Goal: Information Seeking & Learning: Learn about a topic

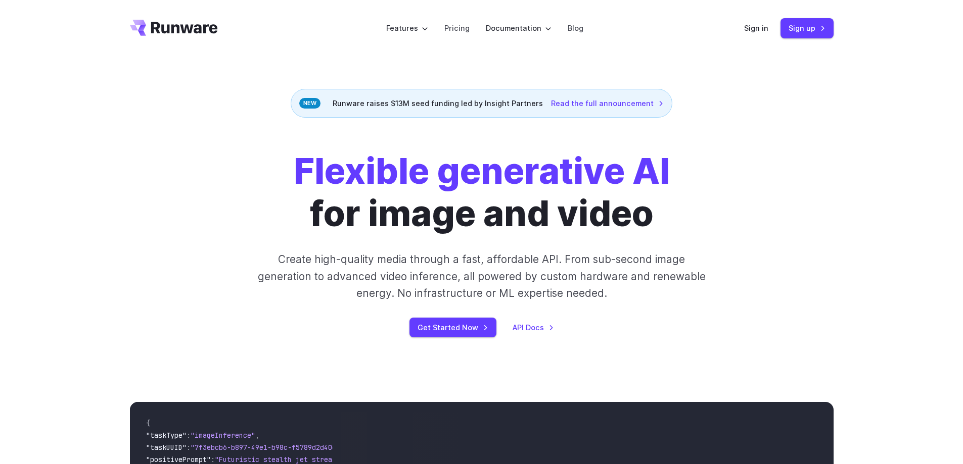
click at [764, 21] on div "Sign in Sign up" at bounding box center [788, 28] width 89 height 20
click at [758, 26] on link "Sign in" at bounding box center [756, 28] width 24 height 12
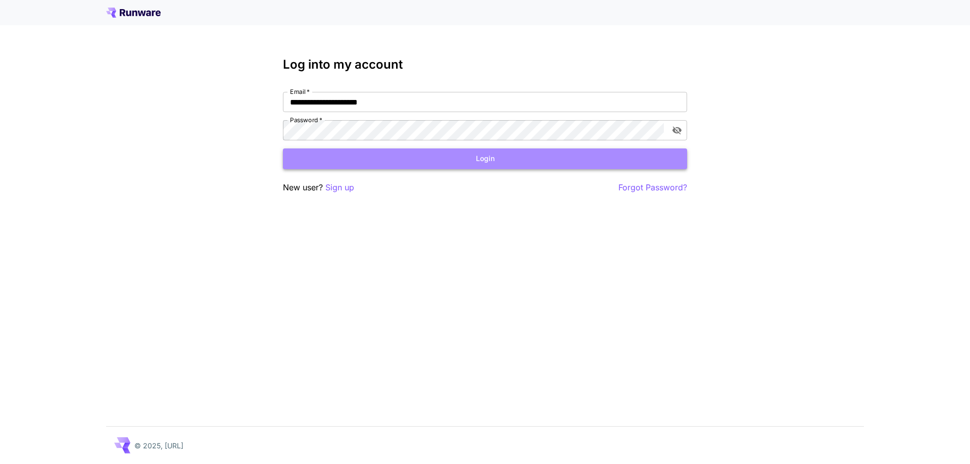
click at [396, 157] on button "Login" at bounding box center [485, 159] width 404 height 21
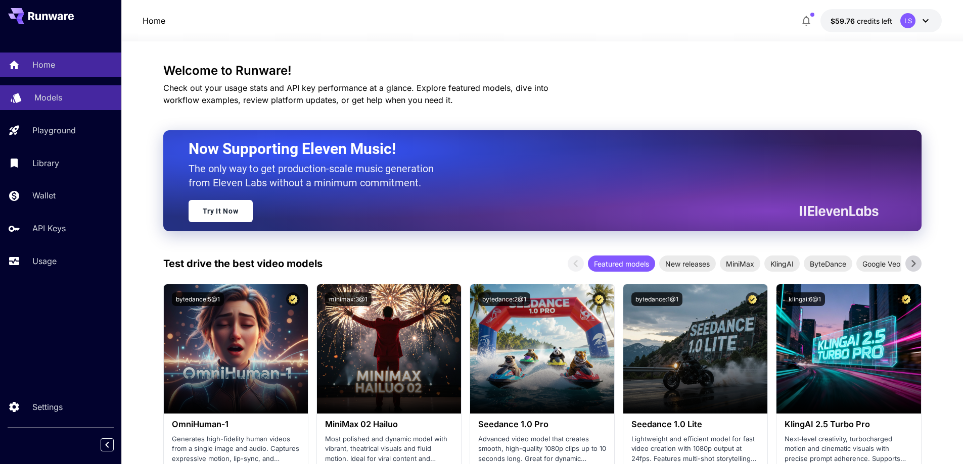
click at [74, 92] on div "Models" at bounding box center [73, 97] width 79 height 12
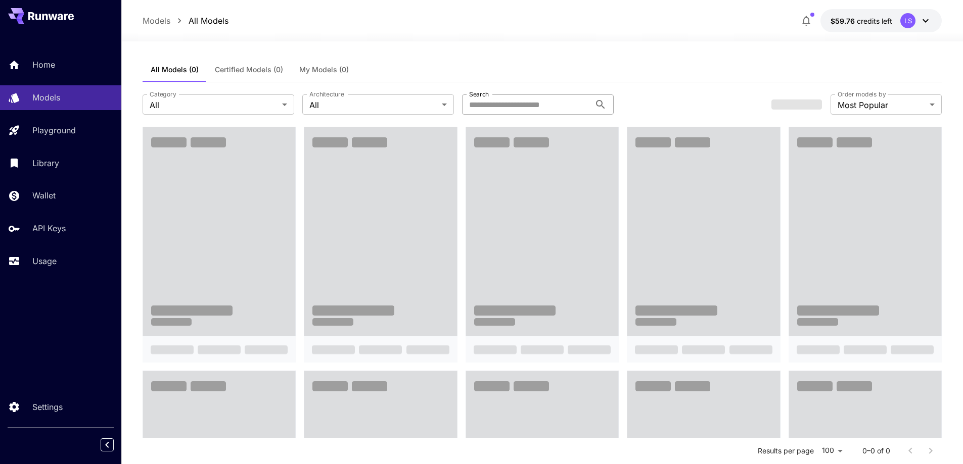
click at [480, 102] on input "Search" at bounding box center [526, 105] width 128 height 20
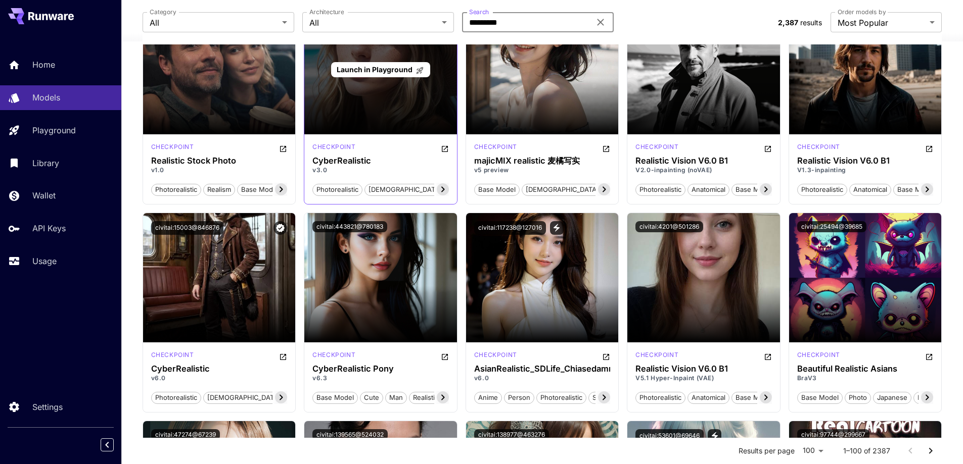
scroll to position [2577, 0]
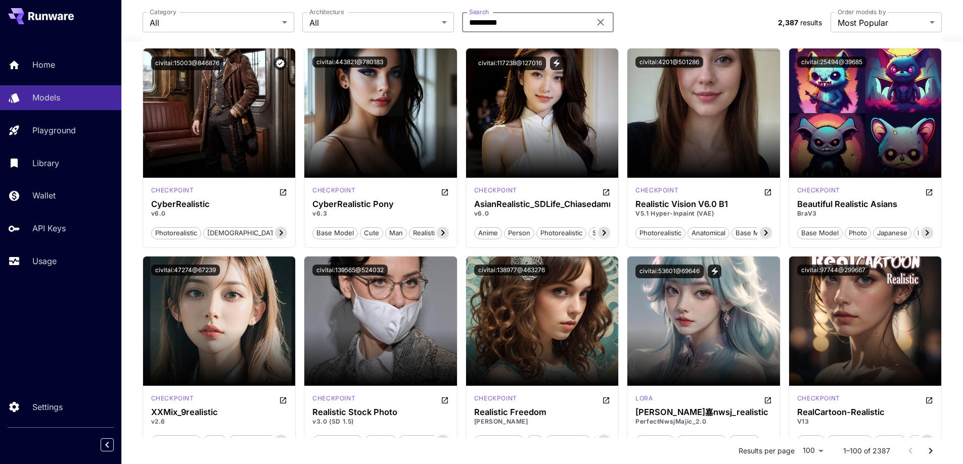
click at [698, 23] on div "Category All *** Category Architecture All *** Architecture Search ********* Se…" at bounding box center [456, 22] width 627 height 20
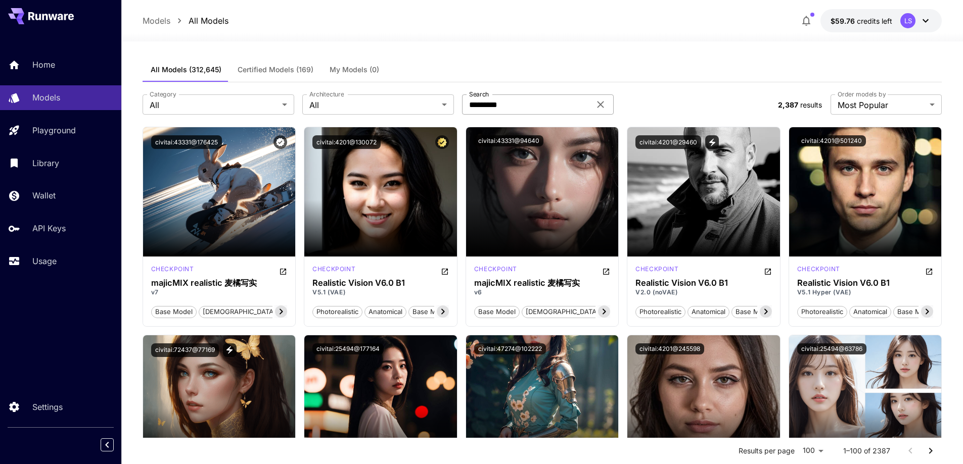
click at [489, 107] on input "*********" at bounding box center [526, 105] width 128 height 20
type input "*******"
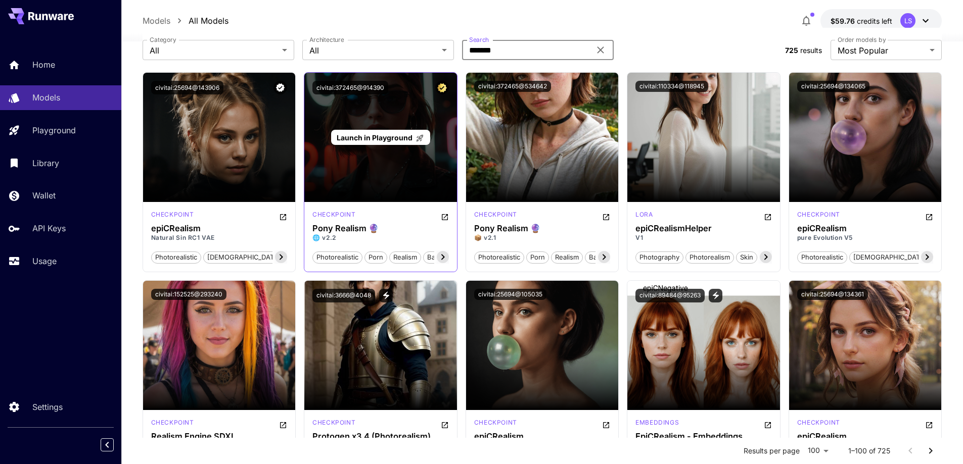
scroll to position [51, 0]
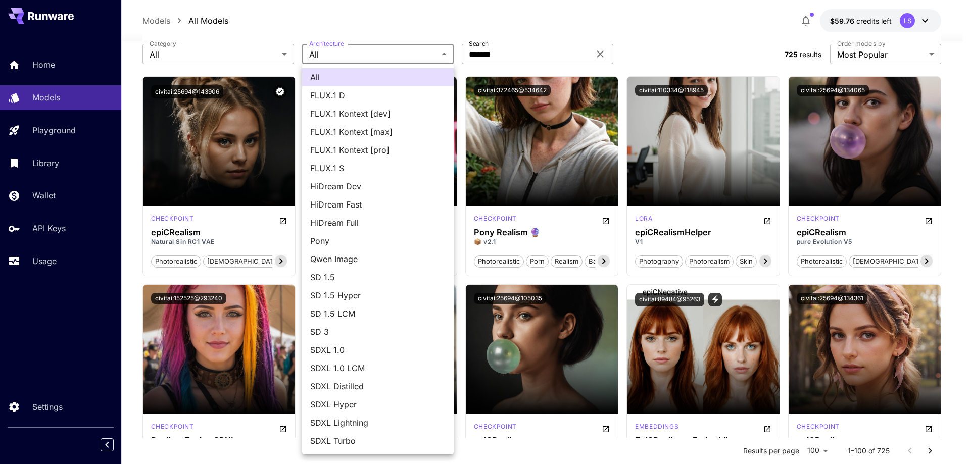
click at [224, 36] on div at bounding box center [485, 232] width 970 height 464
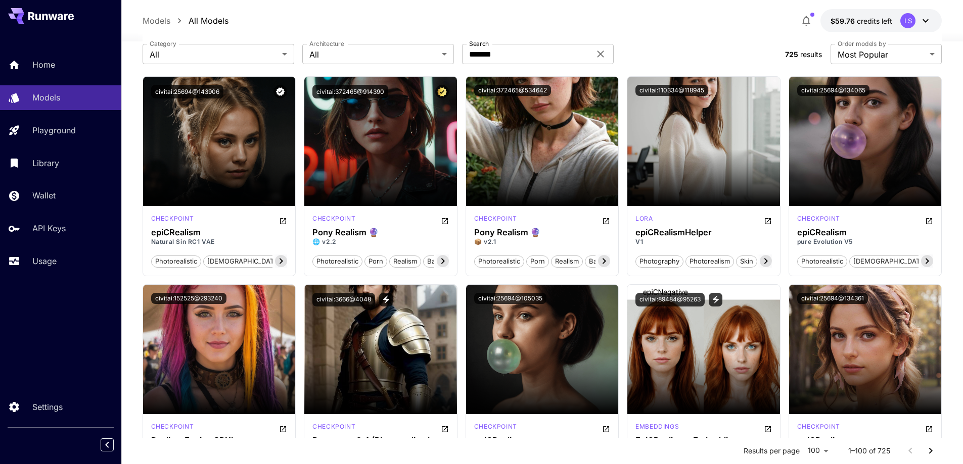
click at [216, 53] on div "All FLUX.1 D FLUX.1 Kontext [dev] FLUX.1 Kontext [max] FLUX.1 Kontext [pro] FLU…" at bounding box center [481, 232] width 963 height 464
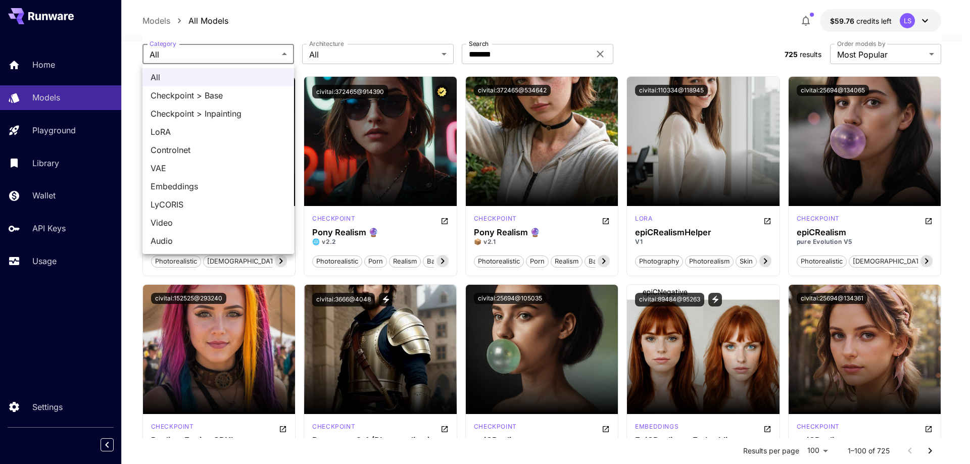
click at [193, 131] on span "LoRA" at bounding box center [218, 132] width 135 height 12
type input "****"
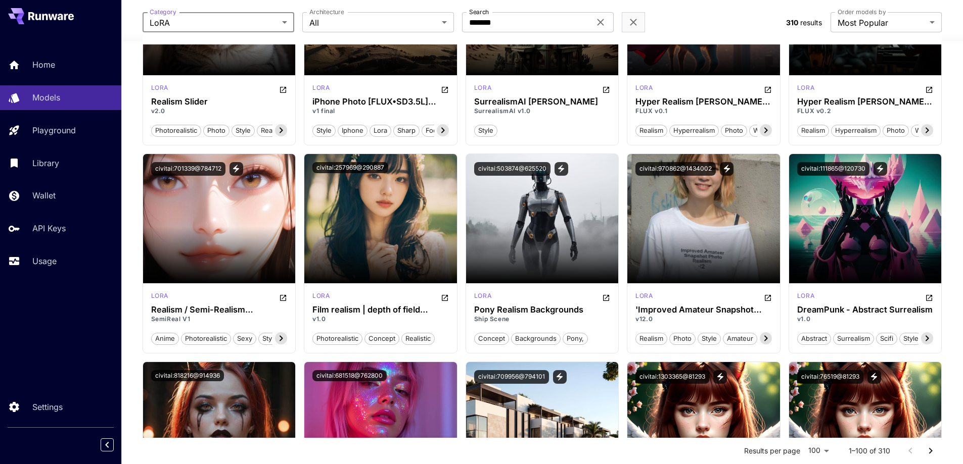
scroll to position [809, 0]
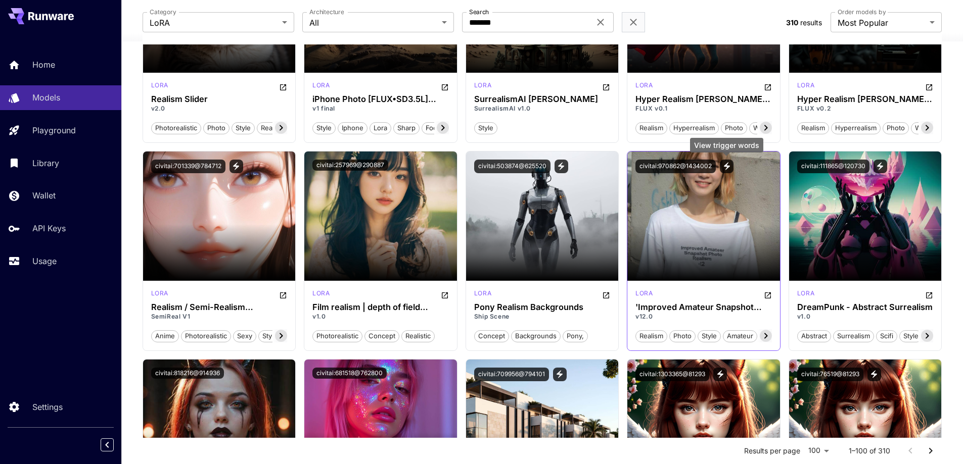
click at [725, 164] on icon "View trigger words" at bounding box center [726, 166] width 9 height 9
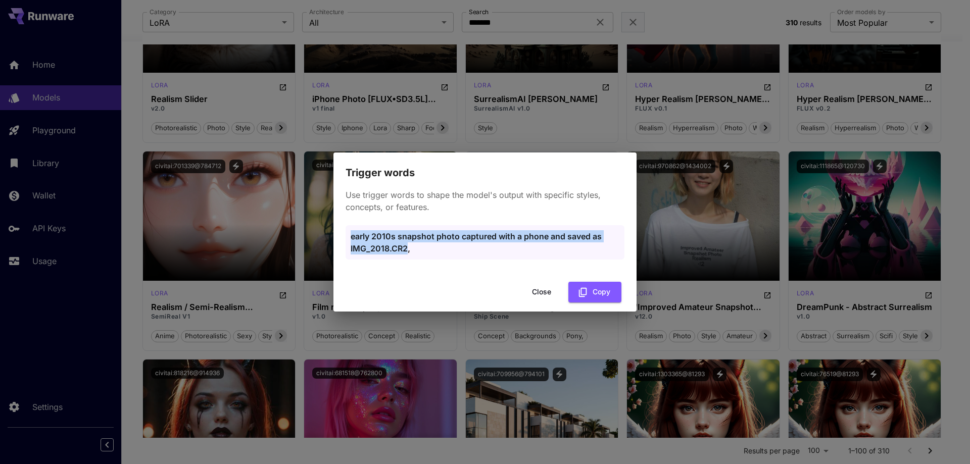
drag, startPoint x: 406, startPoint y: 249, endPoint x: 340, endPoint y: 235, distance: 67.5
click at [341, 236] on div "Use trigger words to shape the model's output with specific styles, concepts, o…" at bounding box center [485, 229] width 303 height 97
copy p "early 2010s snapshot photo captured with a phone and saved as IMG_2018.CR2"
click at [594, 296] on button "Copy" at bounding box center [595, 292] width 53 height 21
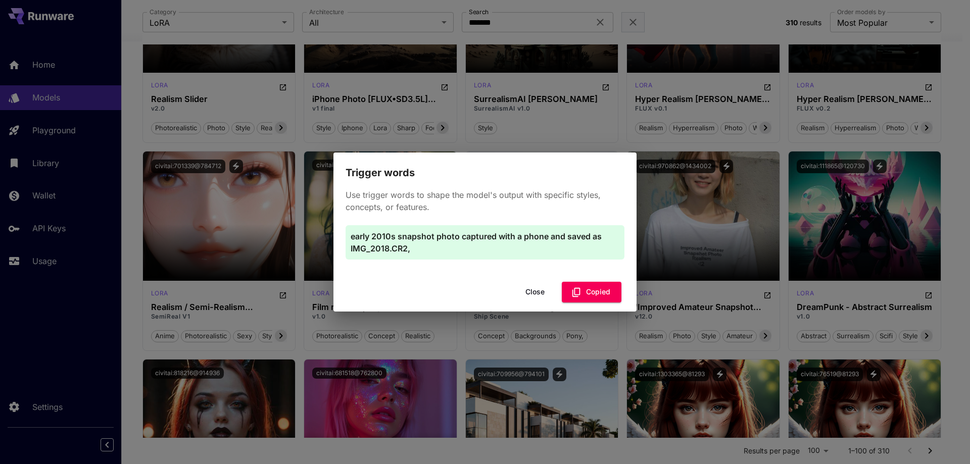
click at [558, 244] on p "early 2010s snapshot photo captured with a phone and saved as IMG_2018.CR2," at bounding box center [485, 242] width 269 height 24
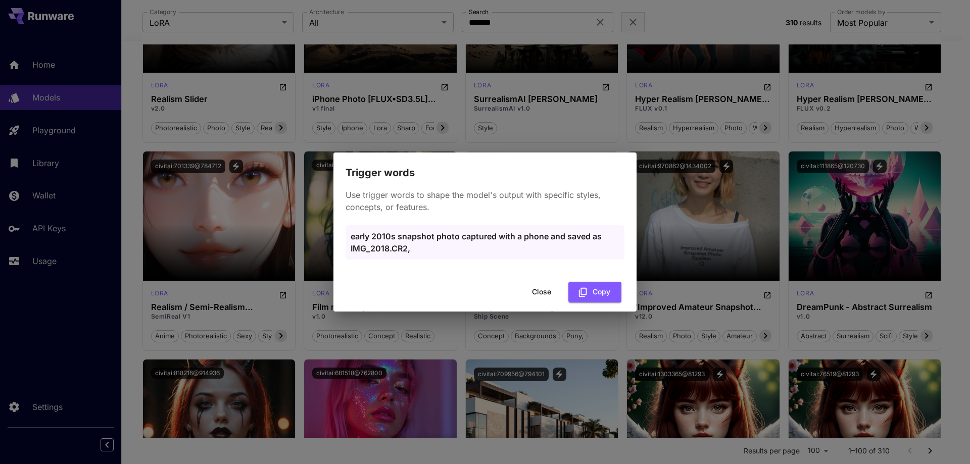
click at [558, 223] on div "Use trigger words to shape the model's output with specific styles, concepts, o…" at bounding box center [485, 229] width 303 height 97
click at [590, 296] on button "Copy" at bounding box center [595, 292] width 53 height 21
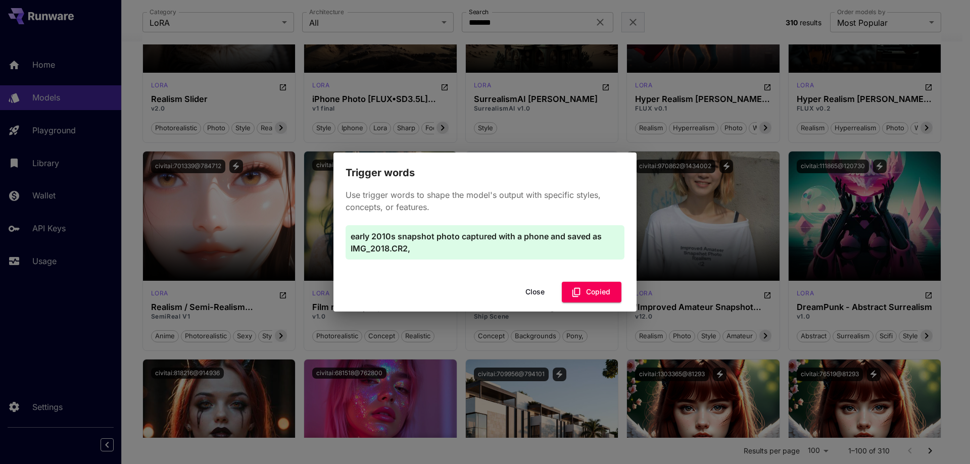
click at [561, 234] on p "early 2010s snapshot photo captured with a phone and saved as IMG_2018.CR2," at bounding box center [485, 242] width 269 height 24
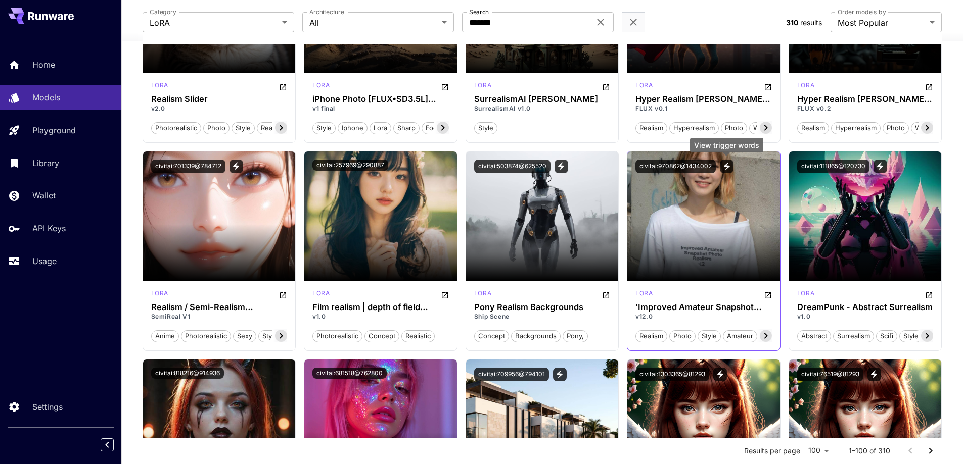
click at [724, 167] on icon "View trigger words" at bounding box center [726, 166] width 9 height 9
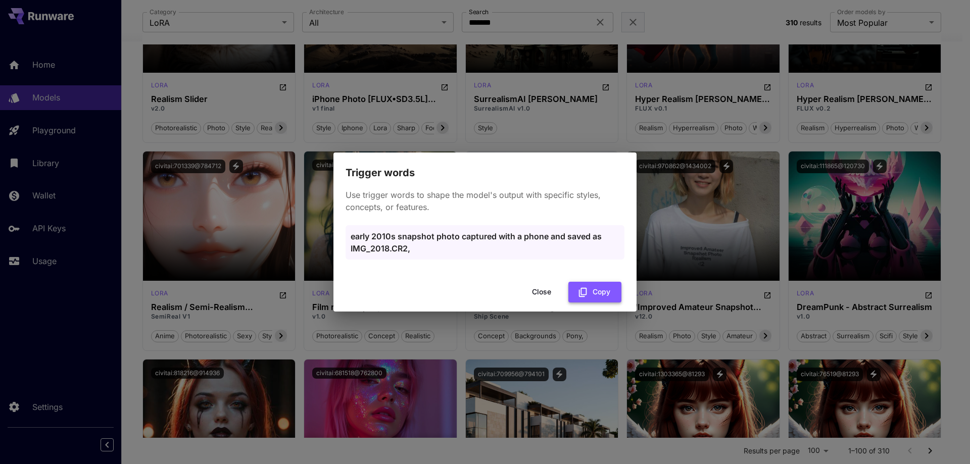
click at [598, 291] on button "Copy" at bounding box center [595, 292] width 53 height 21
click at [539, 298] on button "Close" at bounding box center [541, 292] width 45 height 21
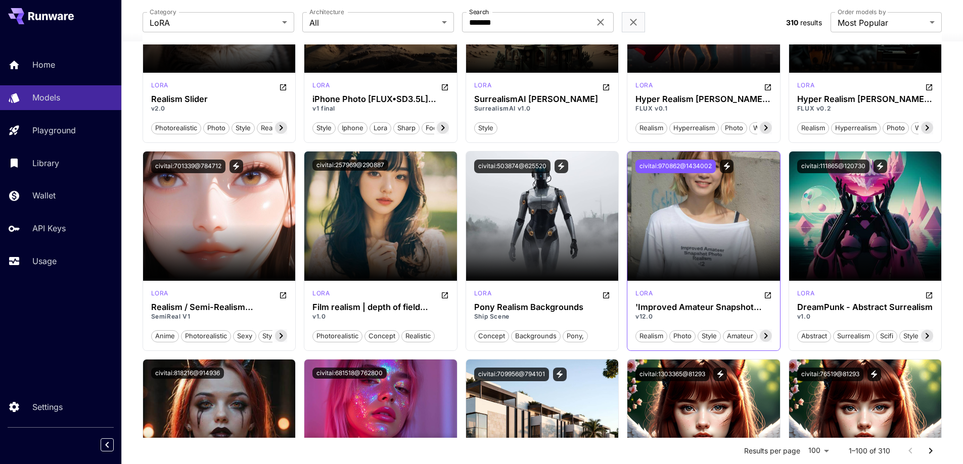
click at [679, 164] on button "civitai:970862@1434002" at bounding box center [675, 167] width 80 height 14
